Goal: Navigation & Orientation: Understand site structure

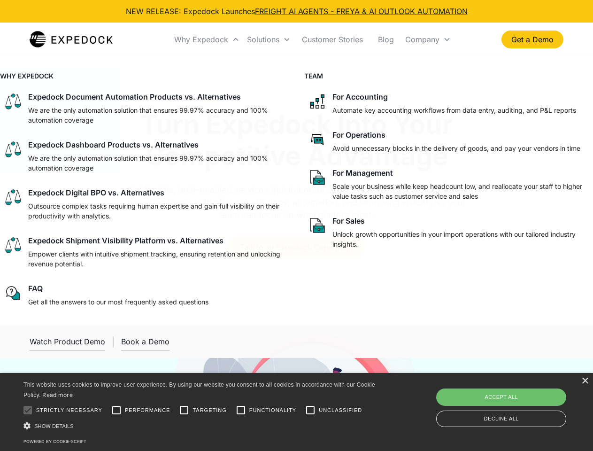
click at [207, 39] on div "Why Expedock" at bounding box center [201, 39] width 54 height 9
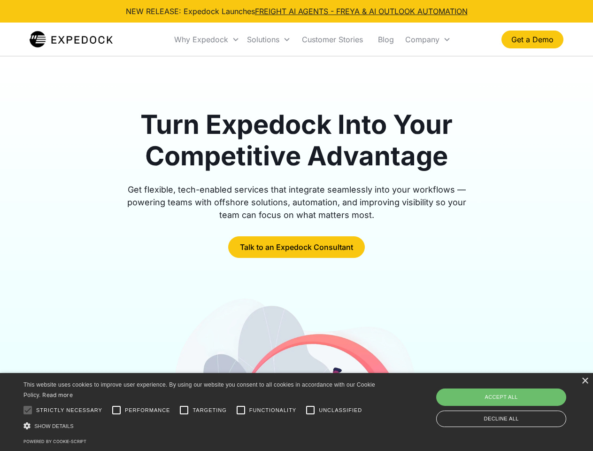
click at [269, 39] on div "Solutions" at bounding box center [263, 39] width 32 height 9
click at [428, 39] on div "Company" at bounding box center [422, 39] width 34 height 9
click at [28, 410] on div at bounding box center [27, 410] width 19 height 19
click at [116, 410] on input "Performance" at bounding box center [116, 410] width 19 height 19
checkbox input "true"
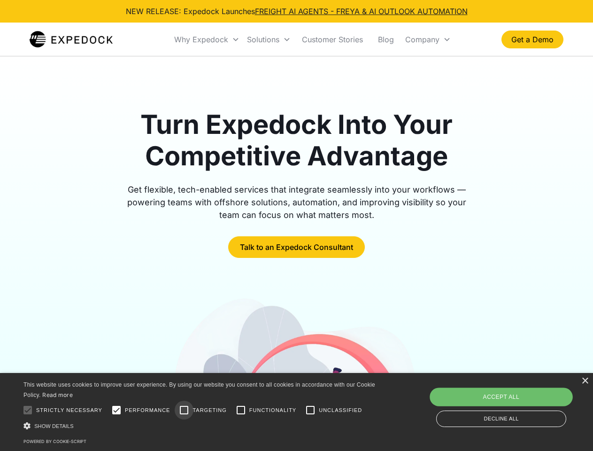
click at [184, 410] on input "Targeting" at bounding box center [184, 410] width 19 height 19
checkbox input "true"
click at [241, 410] on input "Functionality" at bounding box center [241, 410] width 19 height 19
checkbox input "true"
click at [310, 410] on input "Unclassified" at bounding box center [310, 410] width 19 height 19
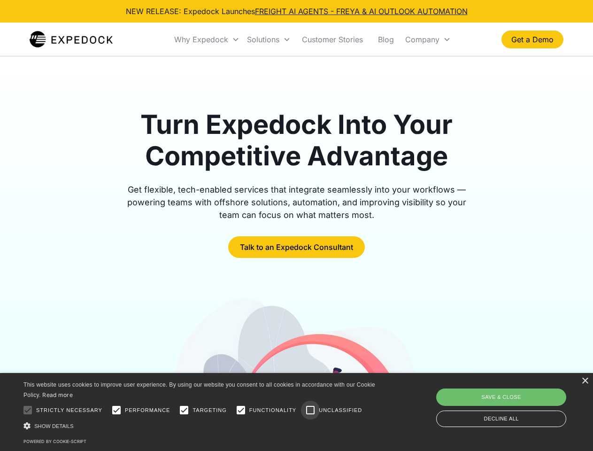
checkbox input "true"
click at [201, 425] on div "Show details Hide details" at bounding box center [200, 426] width 355 height 10
